Goal: Information Seeking & Learning: Learn about a topic

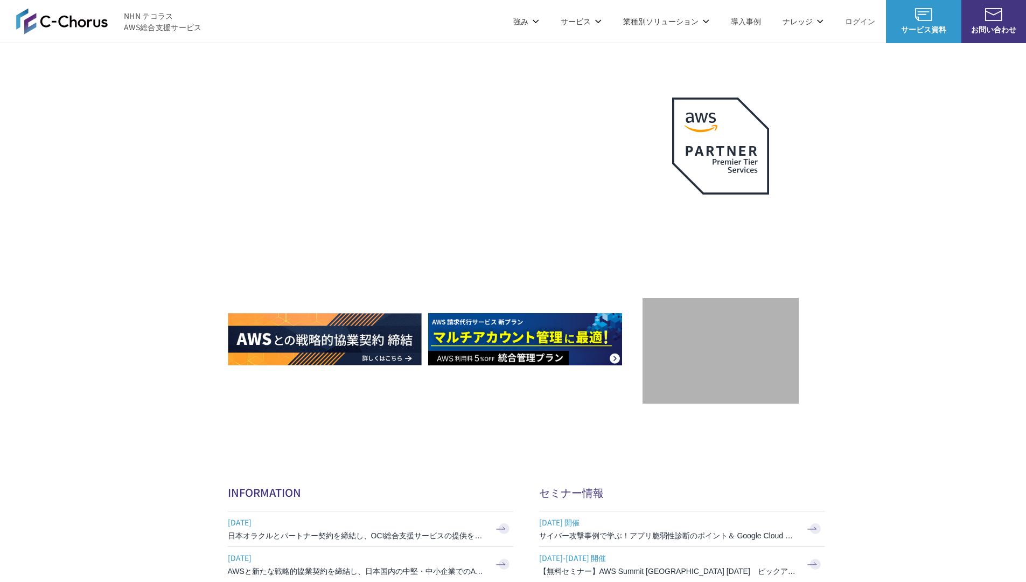
scroll to position [3227, 0]
